Goal: Task Accomplishment & Management: Use online tool/utility

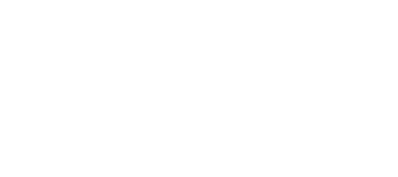
click at [291, 0] on html at bounding box center [199, 0] width 398 height 0
click at [12, 0] on html at bounding box center [199, 0] width 398 height 0
click at [184, 0] on html at bounding box center [199, 0] width 398 height 0
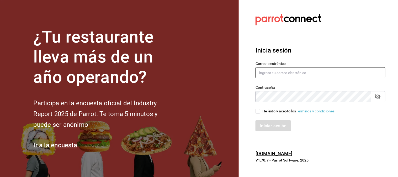
type input "jasel@deseocafe.mx"
click at [257, 112] on input "He leído y acepto los Términos y condiciones." at bounding box center [258, 111] width 5 height 5
checkbox input "true"
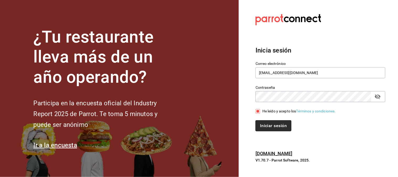
click at [266, 124] on button "Iniciar sesión" at bounding box center [274, 125] width 36 height 11
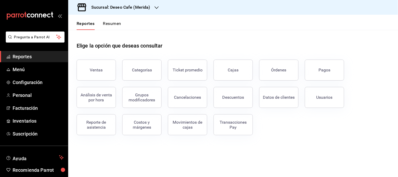
click at [294, 33] on div "Elige la opción que deseas consultar" at bounding box center [233, 41] width 313 height 23
click at [98, 121] on div "Reporte de asistencia" at bounding box center [96, 125] width 33 height 10
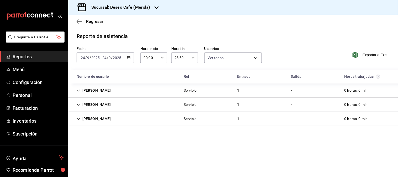
click at [130, 57] on \(Stroke\) "button" at bounding box center [128, 57] width 3 height 3
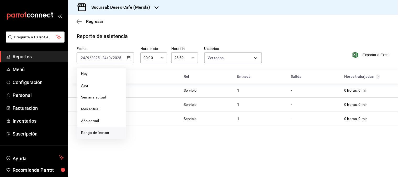
click at [101, 137] on li "Rango de fechas" at bounding box center [101, 133] width 49 height 12
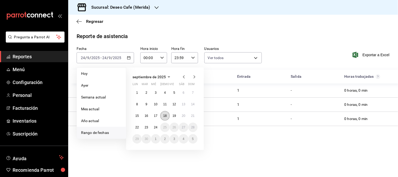
click at [163, 115] on button "18" at bounding box center [164, 115] width 9 height 9
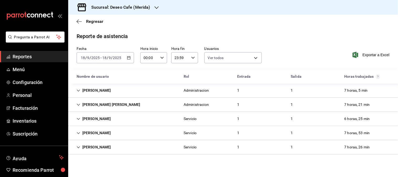
click at [108, 90] on div "[PERSON_NAME]" at bounding box center [93, 91] width 43 height 10
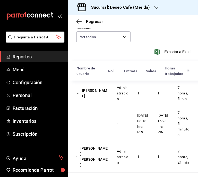
scroll to position [47, 0]
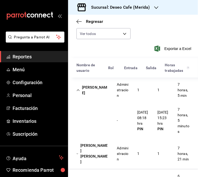
click at [86, 84] on div "[PERSON_NAME] Administracion 1 1 7 horas, 5 min" at bounding box center [133, 89] width 130 height 25
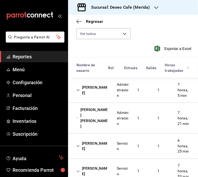
click at [88, 127] on div "[PERSON_NAME] [PERSON_NAME] Administracion 1 1 7 horas, 21 min" at bounding box center [133, 118] width 130 height 31
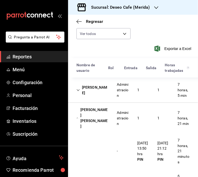
click at [103, 112] on div "[PERSON_NAME] [PERSON_NAME]" at bounding box center [92, 118] width 41 height 26
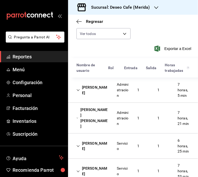
click at [108, 153] on div "[PERSON_NAME]" at bounding box center [92, 145] width 41 height 15
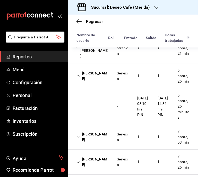
scroll to position [136, 0]
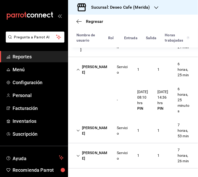
click at [84, 62] on div "[PERSON_NAME]" at bounding box center [92, 69] width 41 height 15
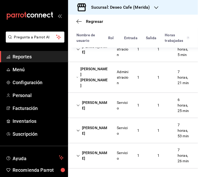
click at [91, 125] on div "[PERSON_NAME]" at bounding box center [92, 130] width 41 height 15
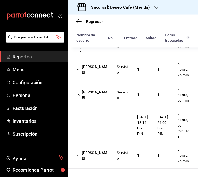
click at [88, 91] on div "[PERSON_NAME]" at bounding box center [92, 94] width 41 height 15
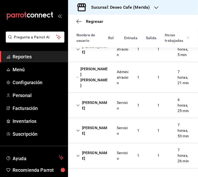
scroll to position [104, 0]
click at [94, 131] on div "[PERSON_NAME] Servicio 1 1 7 horas, 53 min" at bounding box center [133, 130] width 130 height 25
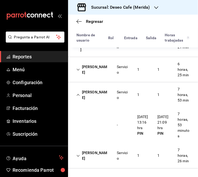
scroll to position [136, 0]
click at [84, 158] on div "[PERSON_NAME]" at bounding box center [92, 155] width 41 height 15
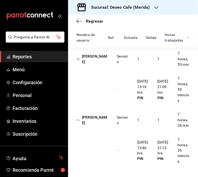
scroll to position [176, 0]
click at [102, 124] on div "[PERSON_NAME]" at bounding box center [92, 119] width 41 height 15
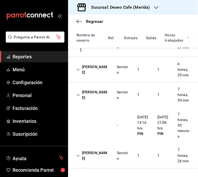
scroll to position [0, 0]
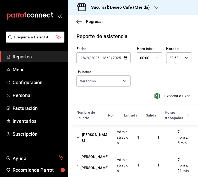
click at [147, 5] on h3 "Sucursal: Deseo Cafe (Merida)" at bounding box center [118, 7] width 63 height 6
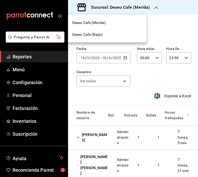
click at [104, 38] on div "Deseo Cafe (Bajio)" at bounding box center [107, 35] width 79 height 12
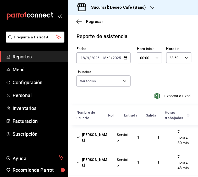
click at [103, 142] on div "[PERSON_NAME]" at bounding box center [92, 137] width 41 height 15
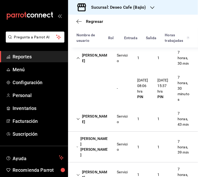
scroll to position [69, 0]
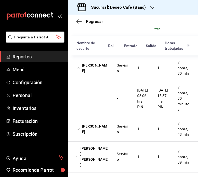
click at [104, 71] on div "[PERSON_NAME]" at bounding box center [92, 67] width 41 height 15
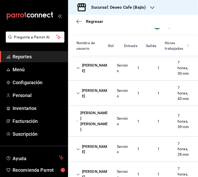
click at [106, 96] on div "[PERSON_NAME] Servicio 1 1 7 horas, 43 min" at bounding box center [133, 93] width 130 height 25
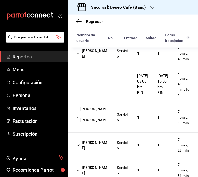
scroll to position [108, 0]
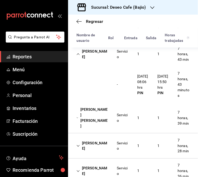
click at [92, 62] on div "[PERSON_NAME]" at bounding box center [92, 53] width 41 height 15
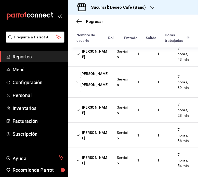
click at [93, 95] on div "[PERSON_NAME] [PERSON_NAME]" at bounding box center [92, 82] width 41 height 26
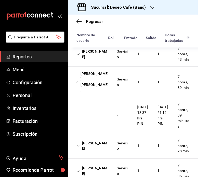
click at [96, 92] on div "[PERSON_NAME] [PERSON_NAME]" at bounding box center [92, 82] width 41 height 26
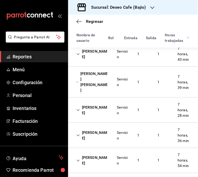
click at [106, 123] on div "[PERSON_NAME] Servicio 1 1 7 horas, 28 min" at bounding box center [133, 109] width 130 height 25
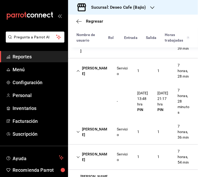
scroll to position [152, 0]
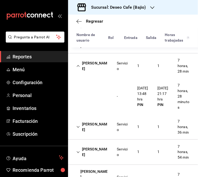
click at [93, 72] on div "[PERSON_NAME] Servicio 1 1 7 horas, 28 min" at bounding box center [133, 65] width 130 height 25
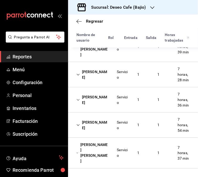
click at [102, 107] on div "[PERSON_NAME]" at bounding box center [92, 99] width 41 height 15
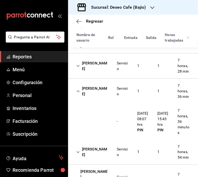
click at [102, 99] on div "[PERSON_NAME]" at bounding box center [92, 90] width 41 height 15
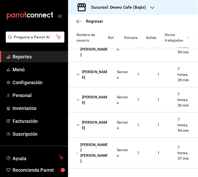
click at [107, 133] on div "[PERSON_NAME]" at bounding box center [92, 124] width 41 height 15
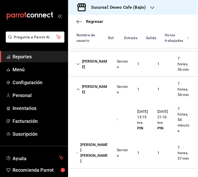
scroll to position [207, 0]
click at [94, 90] on div "[PERSON_NAME]" at bounding box center [92, 89] width 41 height 15
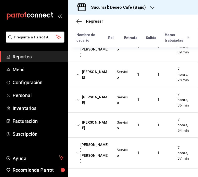
scroll to position [171, 0]
click at [90, 150] on div "[PERSON_NAME] [PERSON_NAME]" at bounding box center [92, 153] width 41 height 26
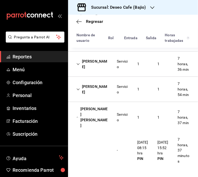
click at [82, 115] on div "[PERSON_NAME] [PERSON_NAME]" at bounding box center [92, 117] width 41 height 26
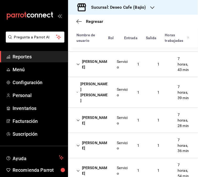
scroll to position [99, 0]
